Goal: Task Accomplishment & Management: Complete application form

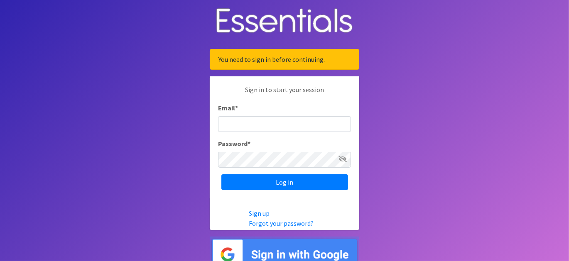
click at [279, 121] on input "Email *" at bounding box center [284, 124] width 133 height 16
type input "[EMAIL_ADDRESS][DOMAIN_NAME]"
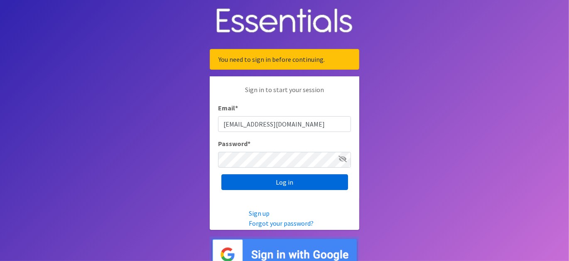
click at [265, 184] on input "Log in" at bounding box center [284, 182] width 127 height 16
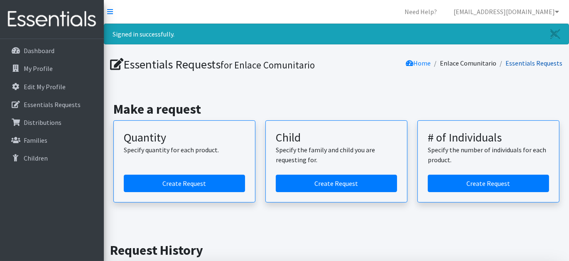
click at [534, 63] on link "Essentials Requests" at bounding box center [534, 63] width 57 height 8
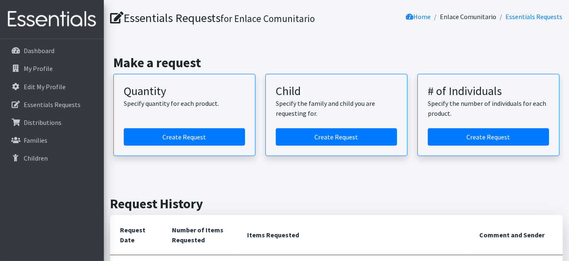
scroll to position [39, 0]
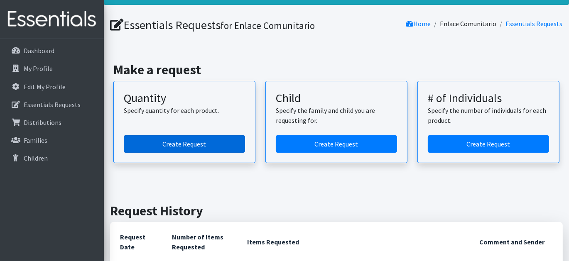
click at [183, 141] on link "Create Request" at bounding box center [184, 143] width 121 height 17
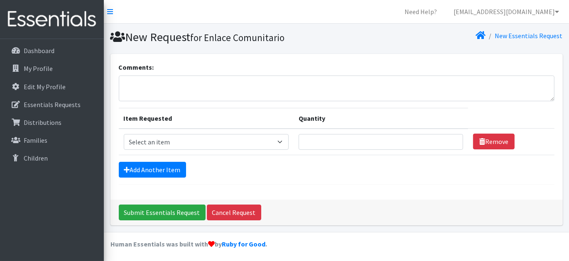
scroll to position [0, 0]
click at [282, 138] on select "Select an item Adult Briefs (Large/X-Large) Disposable Inserts Goodnights (Slee…" at bounding box center [206, 142] width 165 height 16
select select "8165"
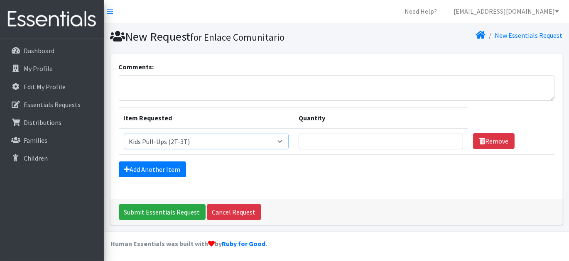
click at [124, 134] on select "Select an item Adult Briefs (Large/X-Large) Disposable Inserts Goodnights (Slee…" at bounding box center [206, 142] width 165 height 16
click at [435, 140] on input "Quantity" at bounding box center [381, 142] width 164 height 16
type input "50"
click at [145, 164] on link "Add Another Item" at bounding box center [152, 170] width 67 height 16
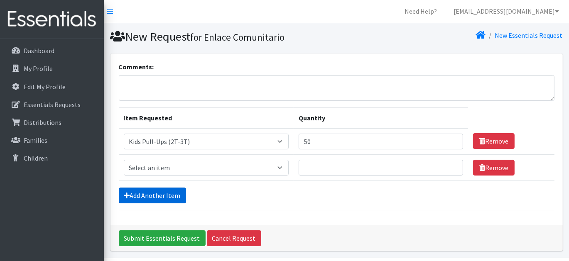
scroll to position [27, 0]
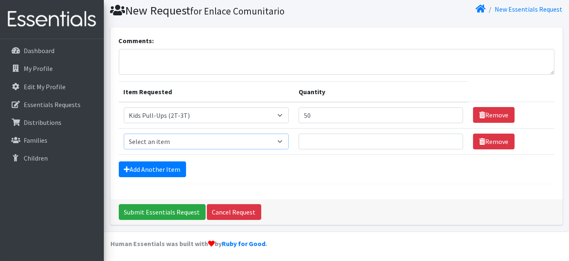
click at [184, 140] on select "Select an item Adult Briefs (Large/X-Large) Disposable Inserts Goodnights (Slee…" at bounding box center [206, 142] width 165 height 16
select select "8166"
click at [124, 134] on select "Select an item Adult Briefs (Large/X-Large) Disposable Inserts Goodnights (Slee…" at bounding box center [206, 142] width 165 height 16
click at [356, 143] on input "Quantity" at bounding box center [381, 142] width 164 height 16
type input "50"
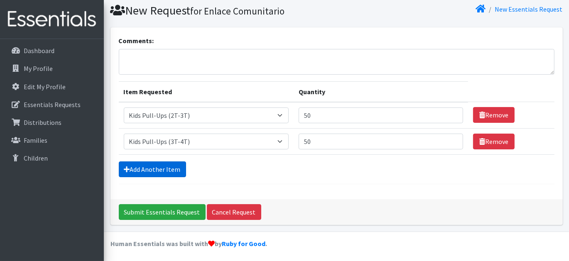
click at [164, 168] on link "Add Another Item" at bounding box center [152, 170] width 67 height 16
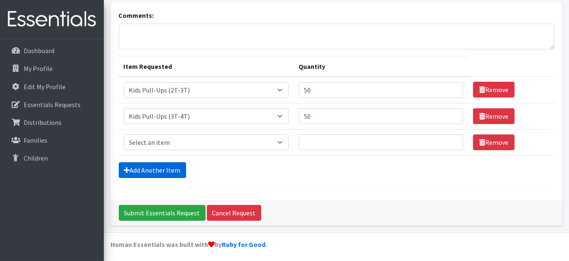
scroll to position [53, 0]
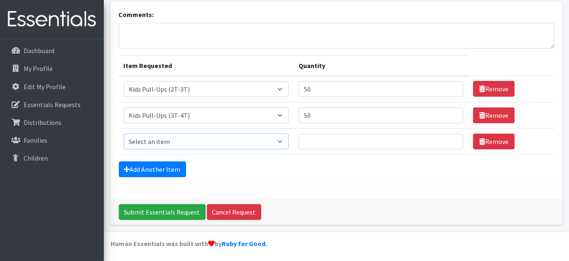
click at [192, 140] on select "Select an item Adult Briefs (Large/X-Large) Disposable Inserts Goodnights (Slee…" at bounding box center [206, 142] width 165 height 16
select select "8154"
click at [124, 134] on select "Select an item Adult Briefs (Large/X-Large) Disposable Inserts Goodnights (Slee…" at bounding box center [206, 142] width 165 height 16
click at [352, 145] on input "Quantity" at bounding box center [381, 142] width 164 height 16
type input "30"
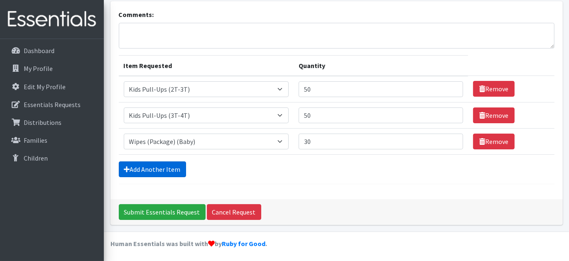
click at [157, 169] on link "Add Another Item" at bounding box center [152, 170] width 67 height 16
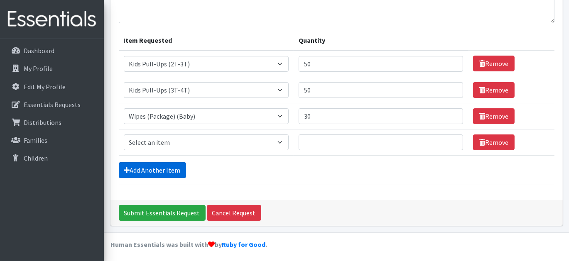
scroll to position [79, 0]
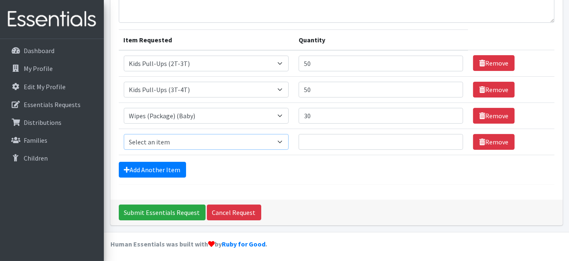
click at [151, 138] on select "Select an item Adult Briefs (Large/X-Large) Disposable Inserts Goodnights (Slee…" at bounding box center [206, 142] width 165 height 16
select select "8160"
click at [124, 134] on select "Select an item Adult Briefs (Large/X-Large) Disposable Inserts Goodnights (Slee…" at bounding box center [206, 142] width 165 height 16
click at [316, 142] on input "Quantity" at bounding box center [381, 142] width 164 height 16
type input "100"
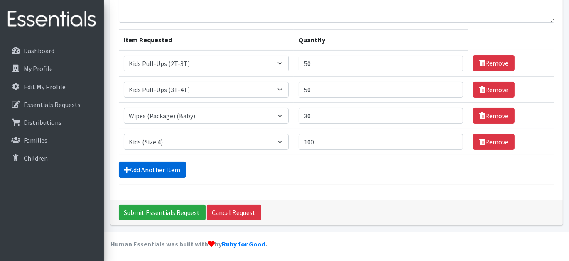
click at [145, 169] on link "Add Another Item" at bounding box center [152, 170] width 67 height 16
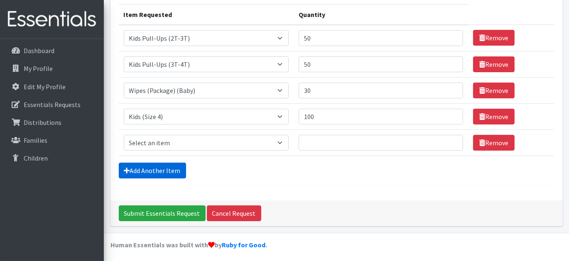
scroll to position [105, 0]
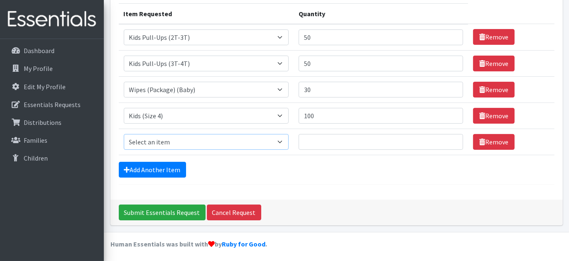
click at [172, 142] on select "Select an item Adult Briefs (Large/X-Large) Disposable Inserts Goodnights (Slee…" at bounding box center [206, 142] width 165 height 16
select select "8158"
click at [124, 134] on select "Select an item Adult Briefs (Large/X-Large) Disposable Inserts Goodnights (Slee…" at bounding box center [206, 142] width 165 height 16
click at [319, 139] on input "Quantity" at bounding box center [381, 142] width 164 height 16
type input "100"
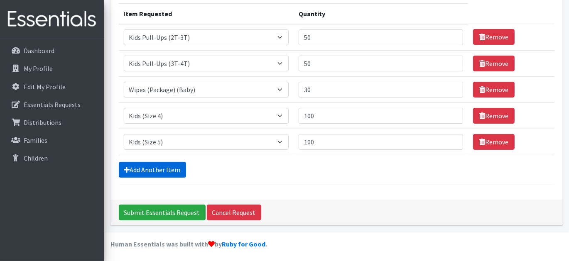
click at [140, 169] on link "Add Another Item" at bounding box center [152, 170] width 67 height 16
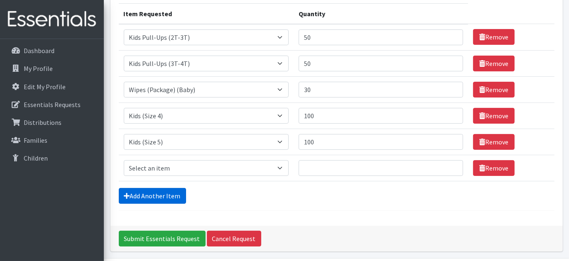
scroll to position [130, 0]
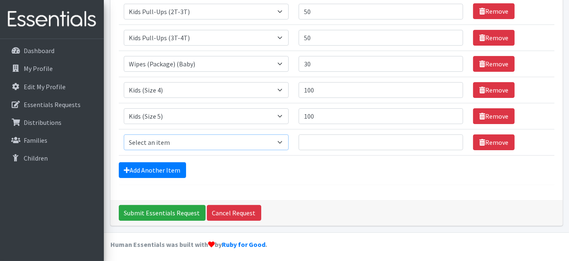
click at [157, 143] on select "Select an item Adult Briefs (Large/X-Large) Disposable Inserts Goodnights (Slee…" at bounding box center [206, 143] width 165 height 16
select select "8153"
click at [124, 135] on select "Select an item Adult Briefs (Large/X-Large) Disposable Inserts Goodnights (Slee…" at bounding box center [206, 143] width 165 height 16
click at [316, 144] on input "Quantity" at bounding box center [381, 143] width 164 height 16
type input "100"
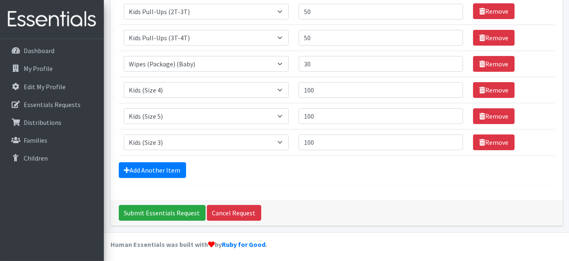
click at [225, 169] on div "Add Another Item" at bounding box center [337, 170] width 436 height 16
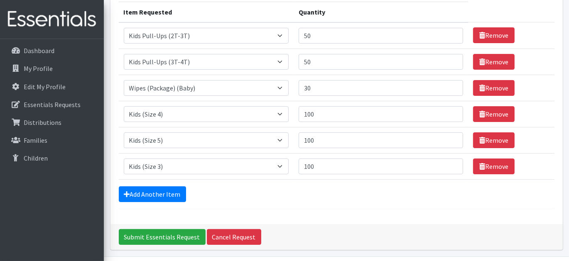
scroll to position [106, 0]
click at [319, 92] on input "30" at bounding box center [381, 88] width 164 height 16
type input "3"
type input "2"
type input "15"
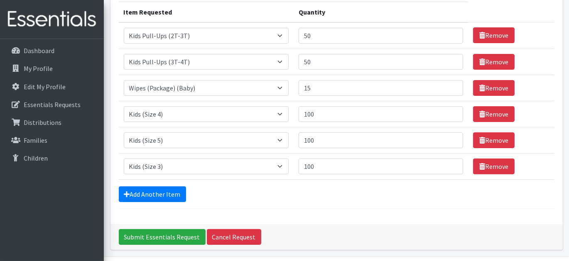
click at [261, 183] on form "Comments: Item Requested Quantity Item Requested Select an item Adult Briefs (L…" at bounding box center [337, 82] width 436 height 253
click at [318, 35] on input "50" at bounding box center [381, 36] width 164 height 16
type input "5"
type input "100"
click at [251, 190] on div "Add Another Item" at bounding box center [337, 194] width 436 height 16
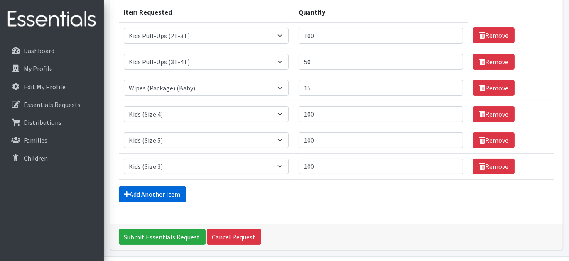
click at [156, 188] on link "Add Another Item" at bounding box center [152, 194] width 67 height 16
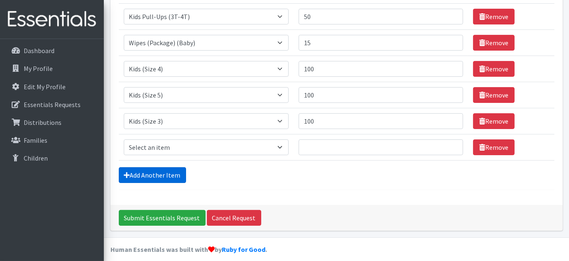
scroll to position [157, 0]
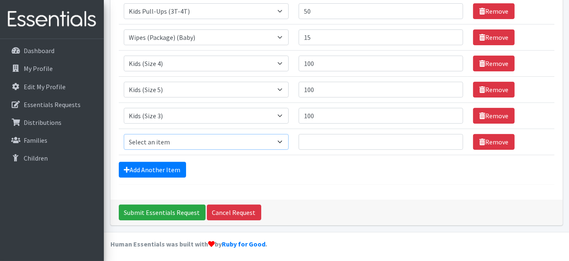
click at [185, 142] on select "Select an item Adult Briefs (Large/X-Large) Disposable Inserts Goodnights (Slee…" at bounding box center [206, 142] width 165 height 16
select select "8156"
click at [124, 134] on select "Select an item Adult Briefs (Large/X-Large) Disposable Inserts Goodnights (Slee…" at bounding box center [206, 142] width 165 height 16
click at [332, 141] on input "Quantity" at bounding box center [381, 142] width 164 height 16
type input "30"
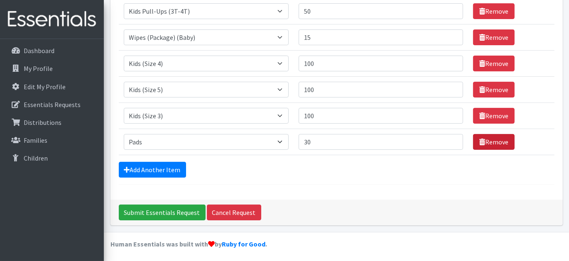
click at [501, 145] on link "Remove" at bounding box center [494, 142] width 42 height 16
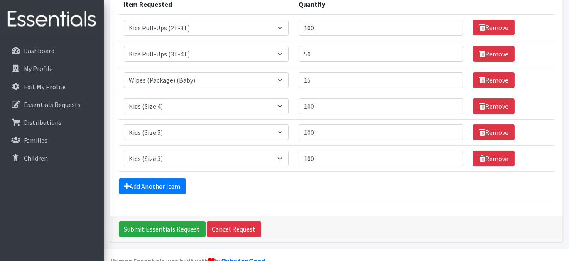
scroll to position [115, 0]
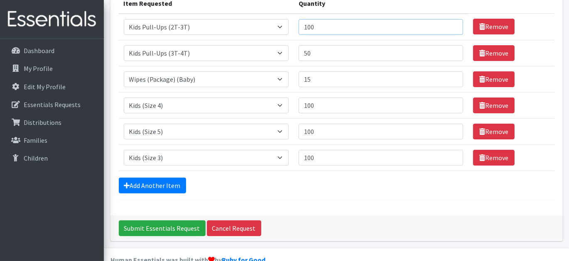
click at [323, 27] on input "100" at bounding box center [381, 27] width 164 height 16
type input "1"
type input "2"
type input "100"
click at [327, 108] on input "100" at bounding box center [381, 106] width 164 height 16
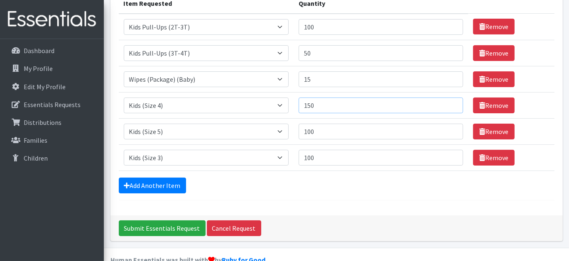
type input "150"
click at [320, 159] on input "100" at bounding box center [381, 158] width 164 height 16
type input "150"
click at [283, 174] on form "Comments: Item Requested Quantity Item Requested Select an item Adult Briefs (L…" at bounding box center [337, 73] width 436 height 253
click at [156, 230] on input "Submit Essentials Request" at bounding box center [162, 229] width 87 height 16
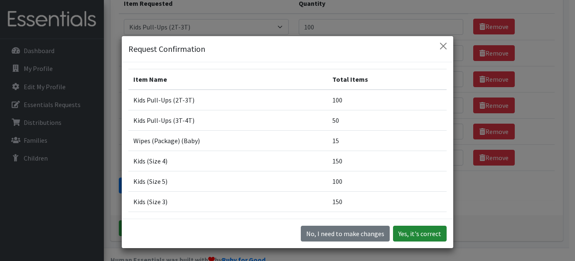
click at [415, 236] on button "Yes, it's correct" at bounding box center [420, 234] width 54 height 16
